Goal: Information Seeking & Learning: Compare options

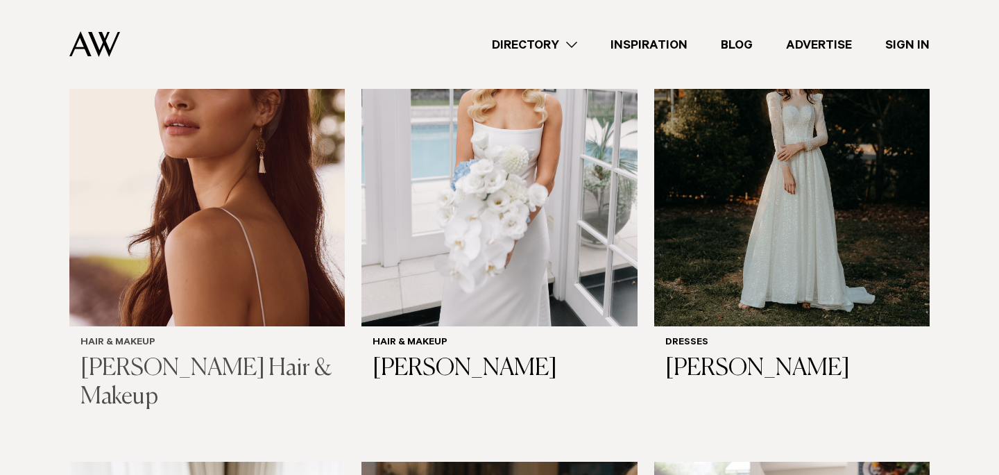
scroll to position [557, 0]
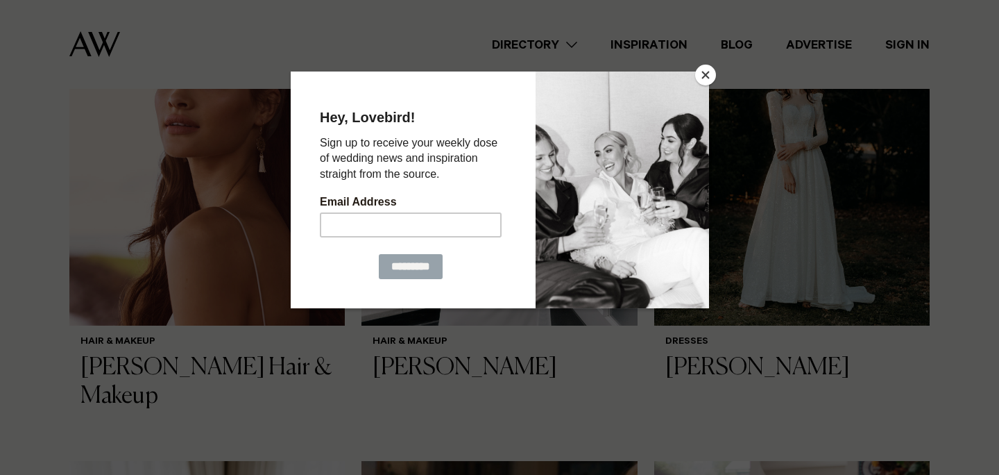
click at [707, 74] on button "Close" at bounding box center [705, 75] width 21 height 21
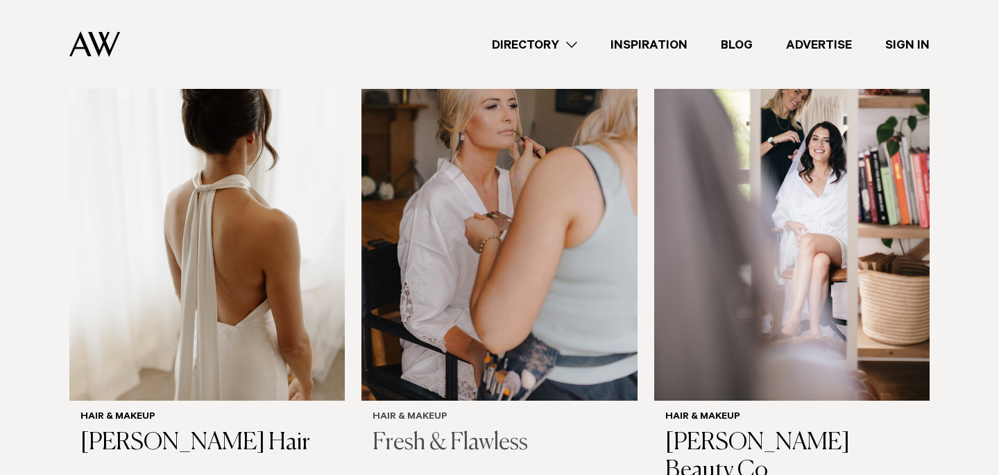
scroll to position [994, 0]
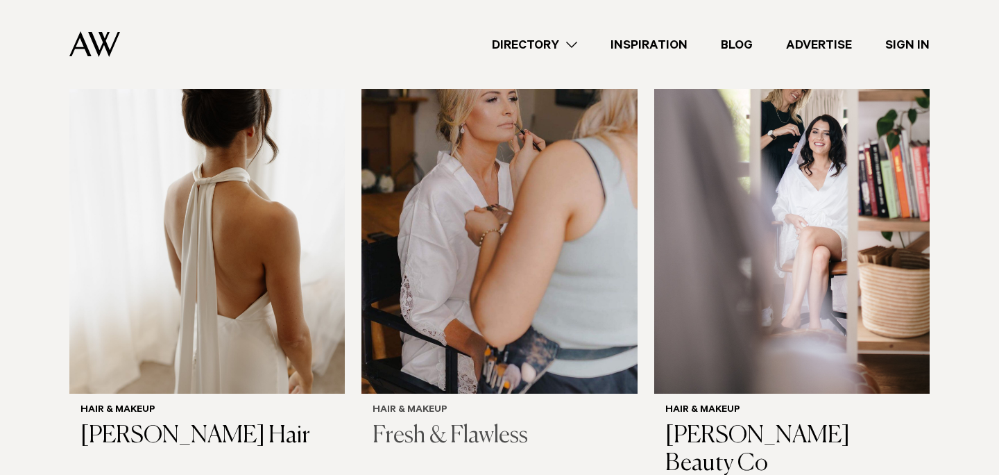
click at [446, 431] on h3 "Fresh & Flawless" at bounding box center [499, 436] width 253 height 28
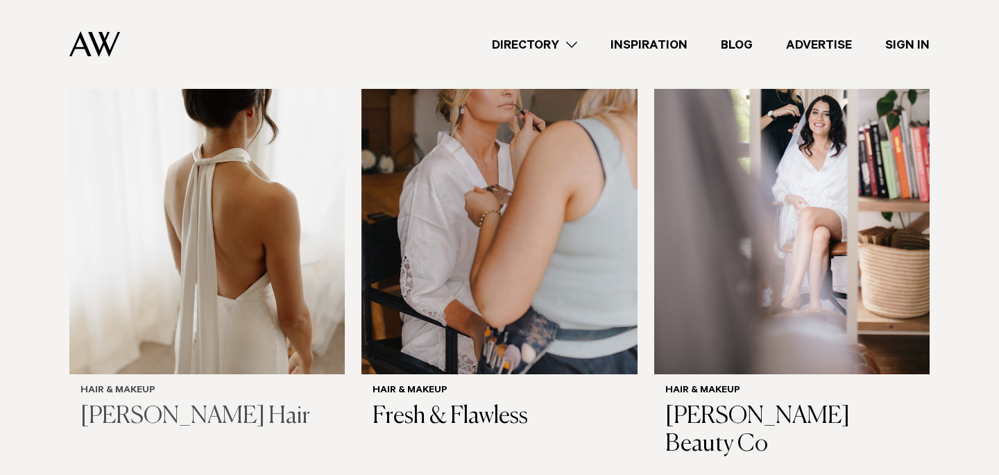
scroll to position [1015, 0]
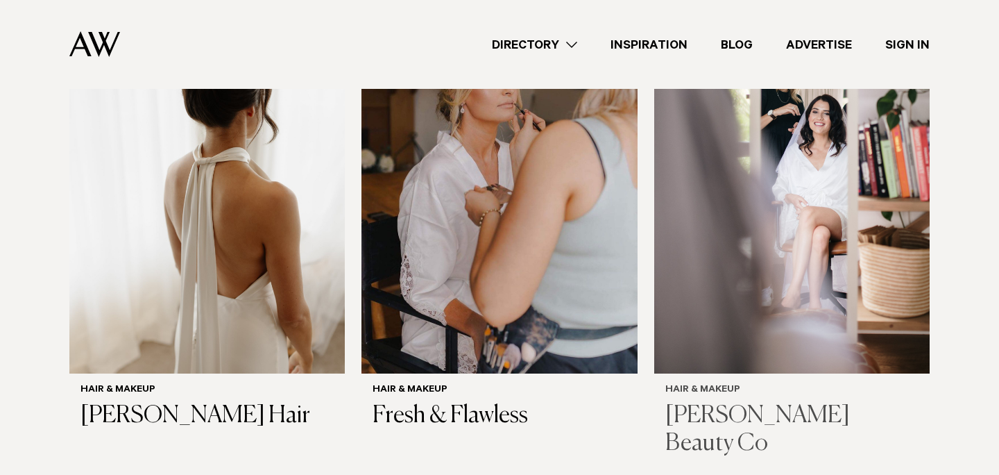
click at [757, 418] on h3 "[PERSON_NAME] Beauty Co" at bounding box center [792, 430] width 253 height 57
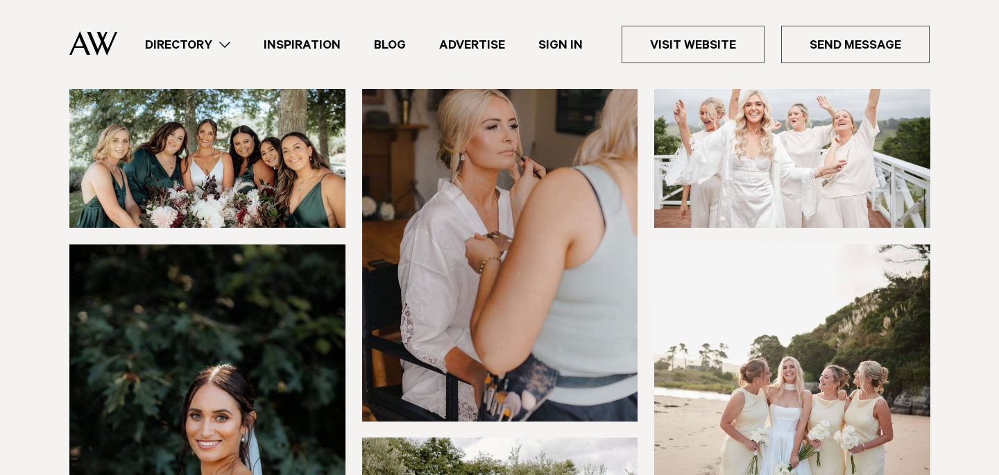
scroll to position [204, 0]
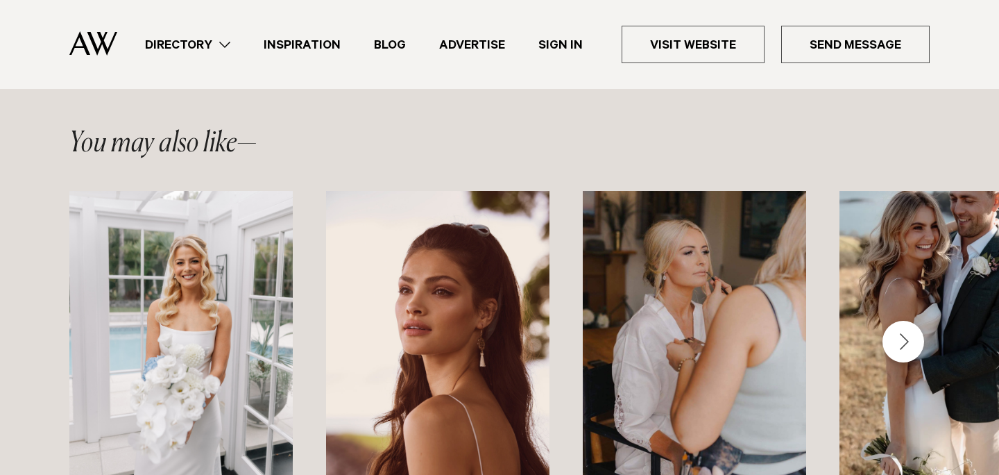
scroll to position [1839, 0]
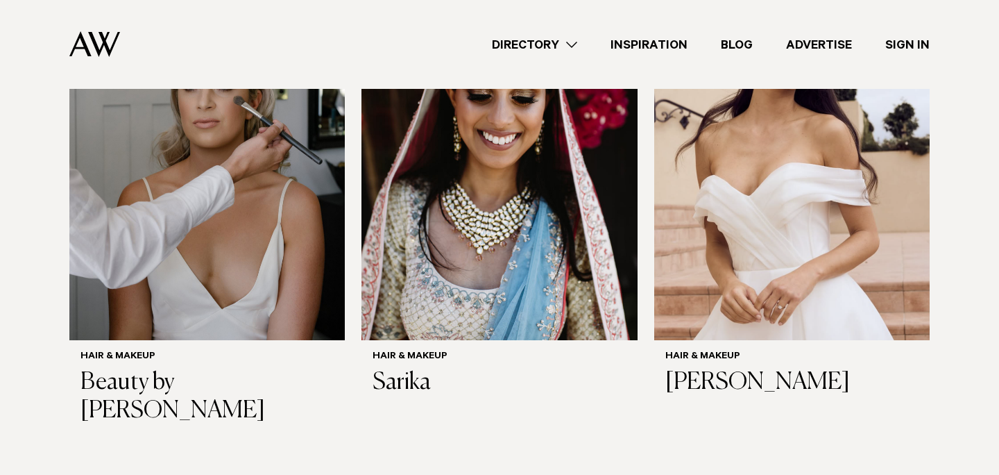
scroll to position [1525, 0]
click at [720, 384] on h3 "[PERSON_NAME]" at bounding box center [792, 382] width 253 height 28
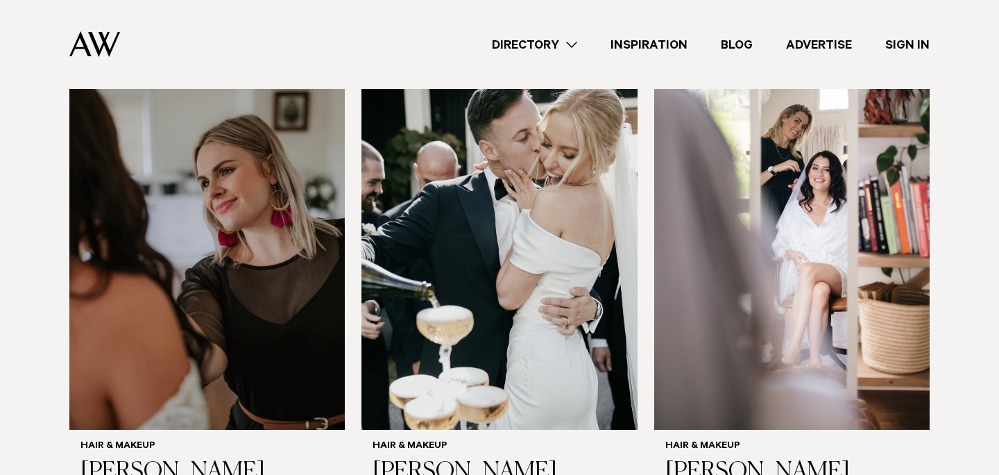
scroll to position [2445, 0]
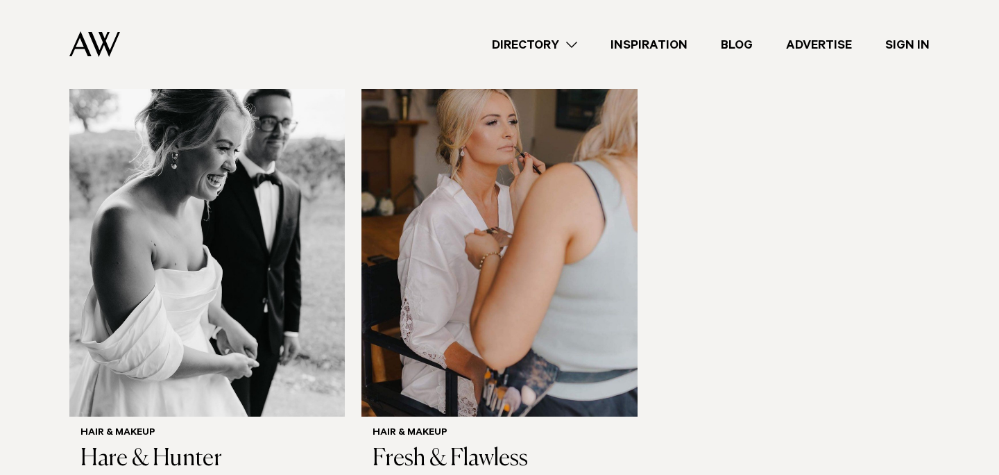
scroll to position [3493, 0]
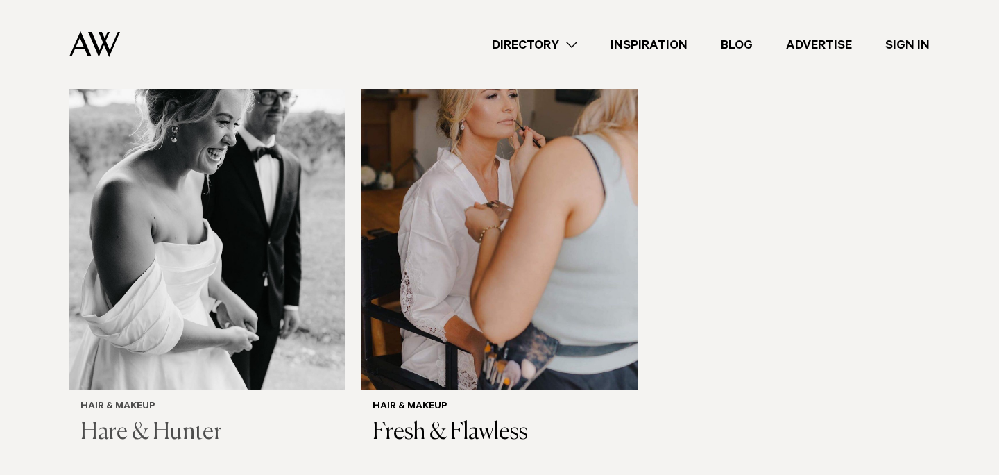
click at [189, 418] on h3 "Hare & Hunter" at bounding box center [207, 432] width 253 height 28
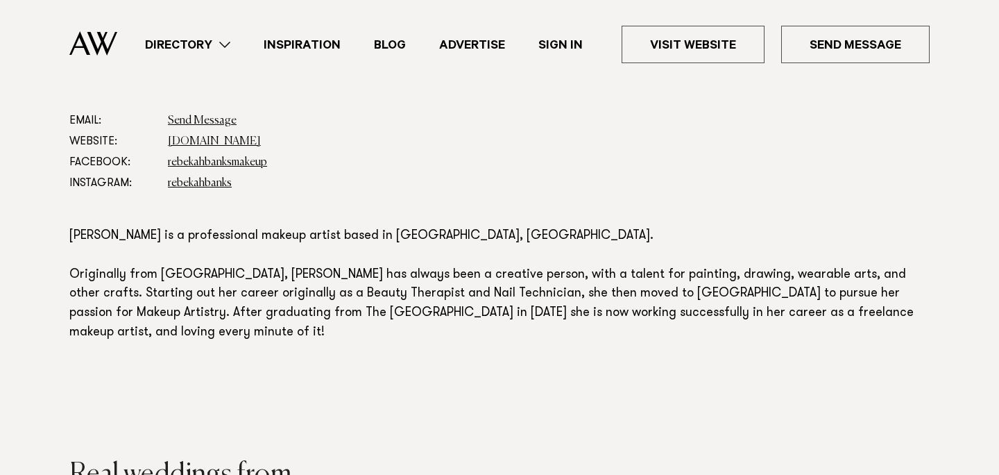
scroll to position [743, 0]
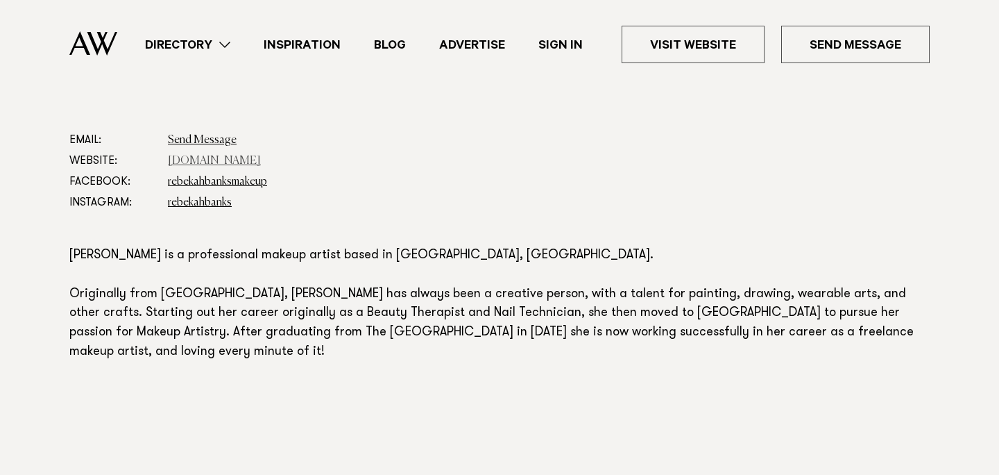
click at [248, 163] on link "www.rebekahbanks.com" at bounding box center [214, 160] width 93 height 11
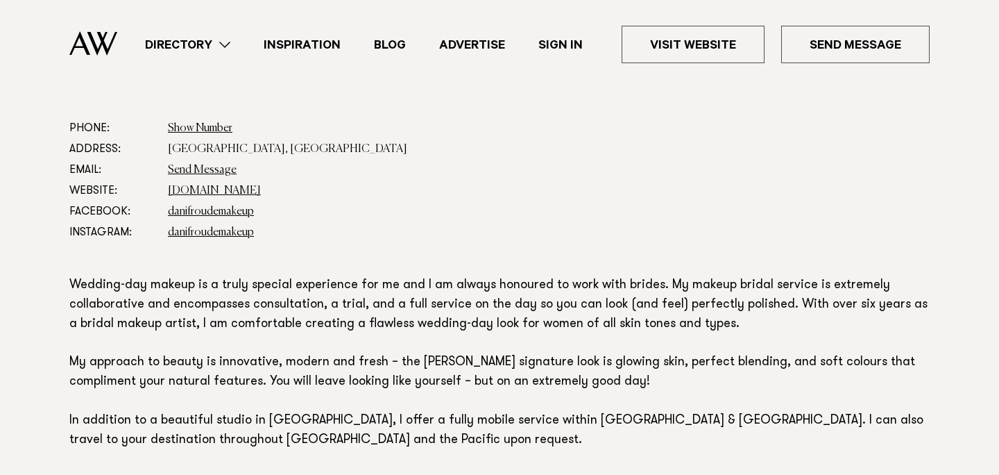
scroll to position [813, 0]
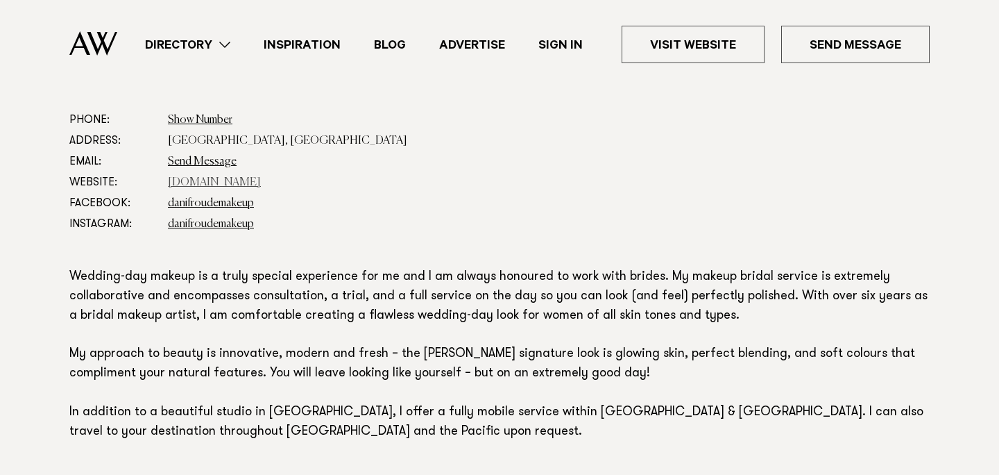
click at [234, 179] on link "[DOMAIN_NAME]" at bounding box center [214, 182] width 93 height 11
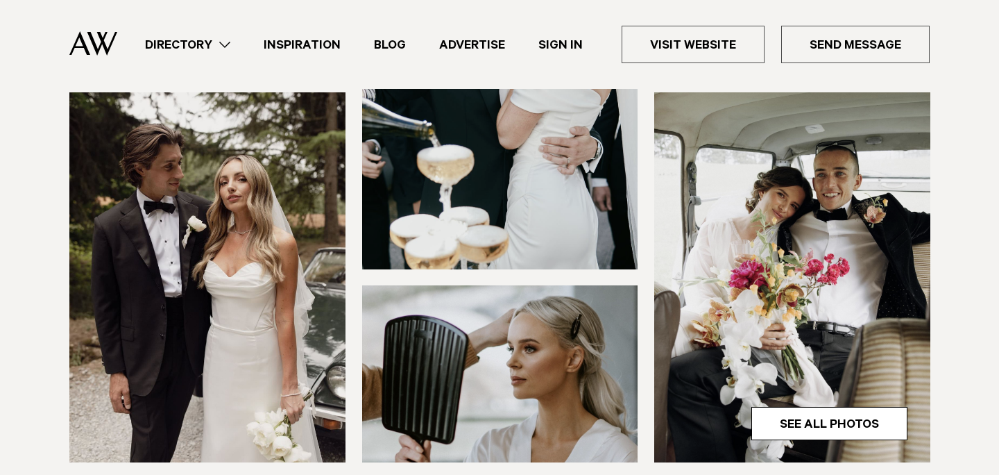
scroll to position [0, 0]
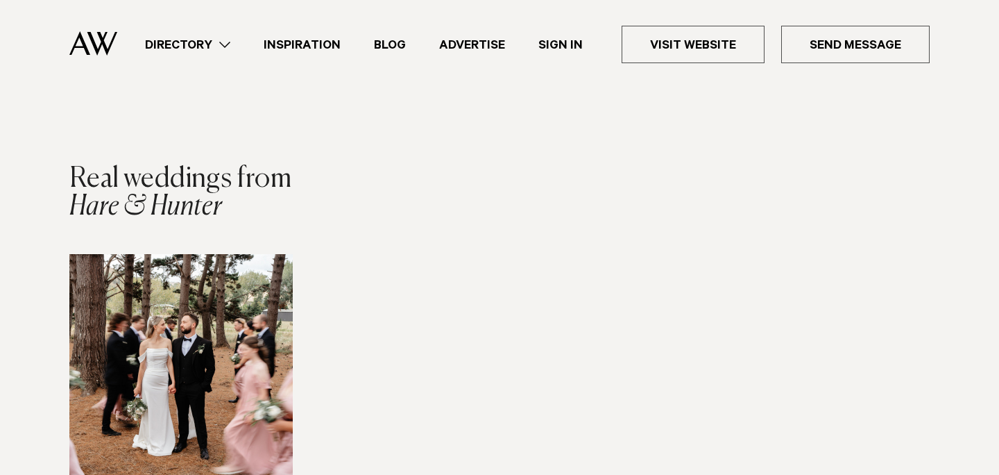
scroll to position [1176, 0]
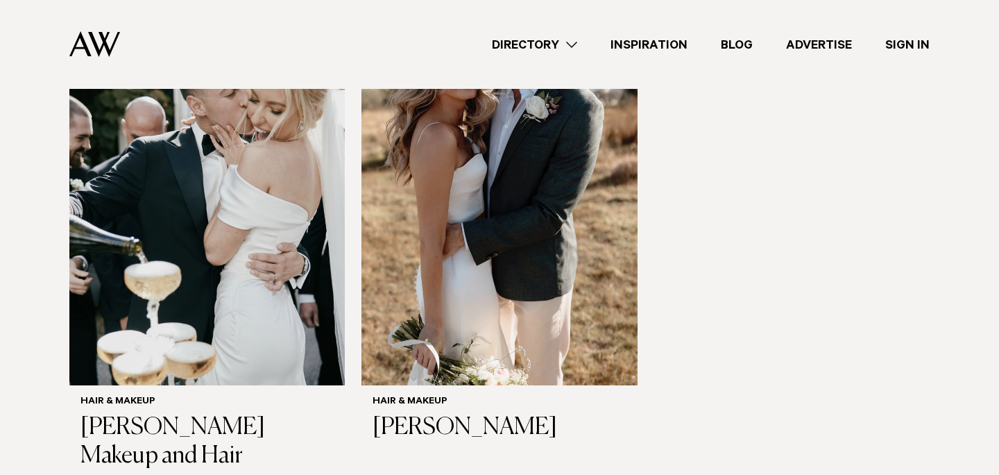
scroll to position [3471, 0]
